Goal: Task Accomplishment & Management: Manage account settings

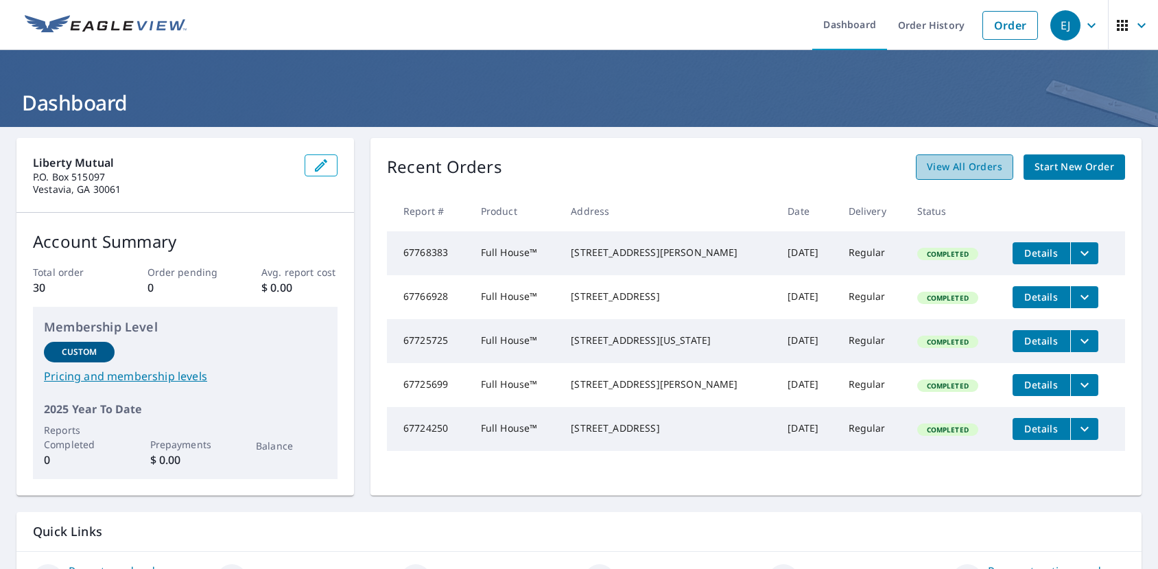
click at [949, 174] on span "View All Orders" at bounding box center [964, 166] width 75 height 17
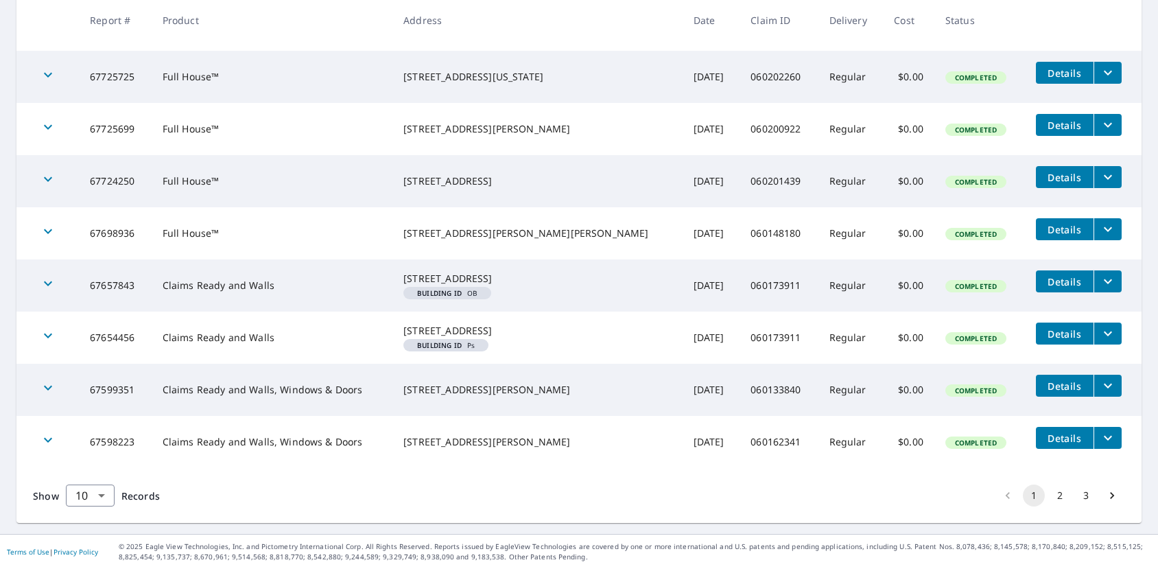
scroll to position [379, 0]
click at [1049, 497] on button "2" at bounding box center [1060, 495] width 22 height 22
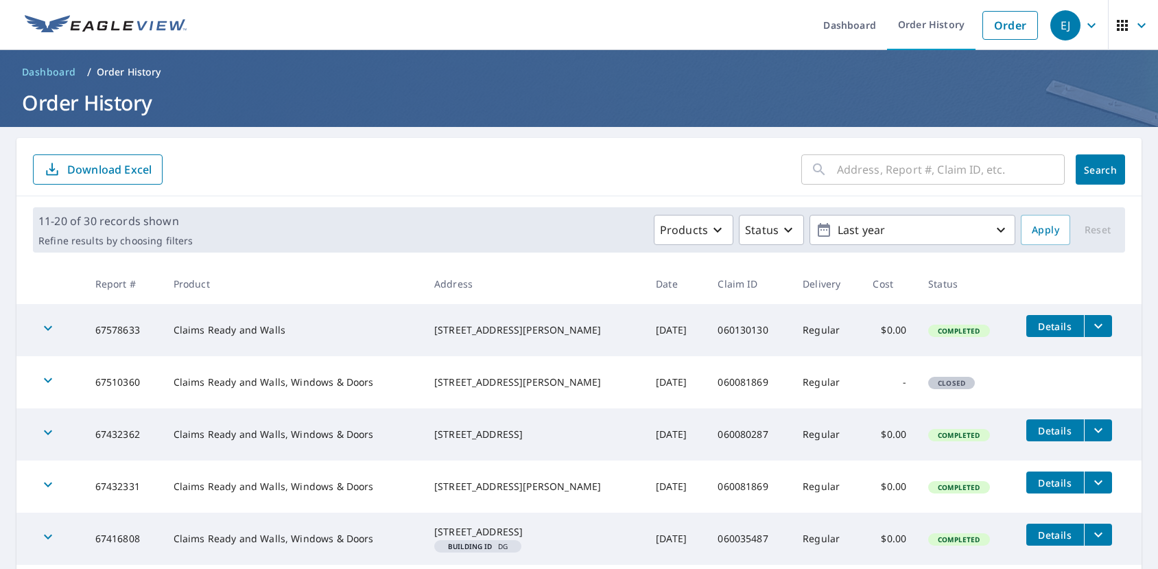
click at [1090, 326] on icon "filesDropdownBtn-67578633" at bounding box center [1098, 326] width 16 height 16
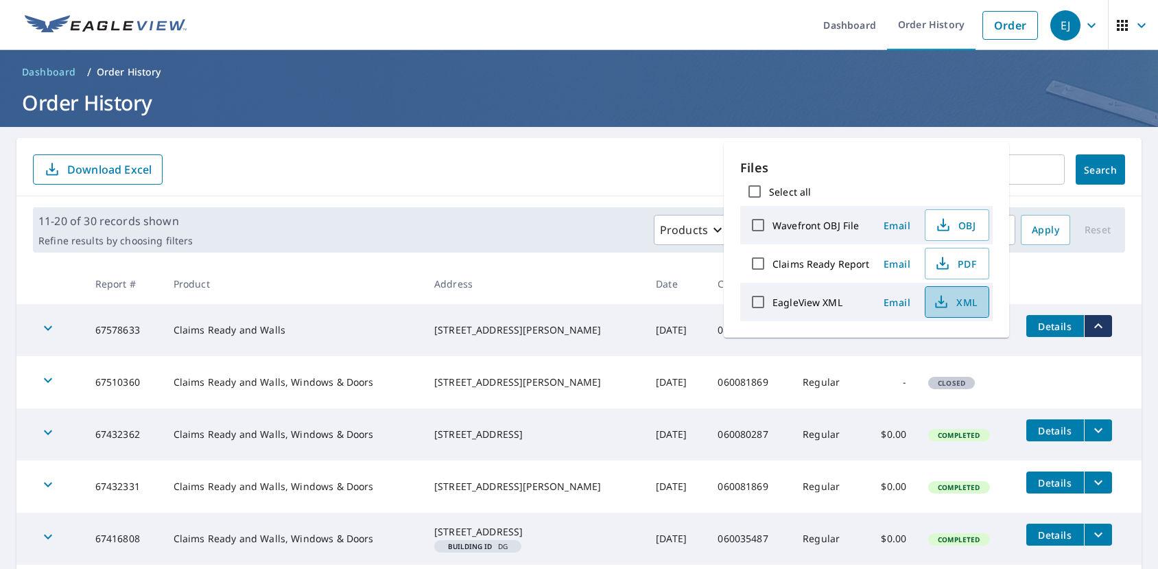
click at [950, 299] on span "XML" at bounding box center [956, 302] width 44 height 16
click at [960, 261] on span "PDF" at bounding box center [956, 263] width 44 height 16
